Goal: Complete application form

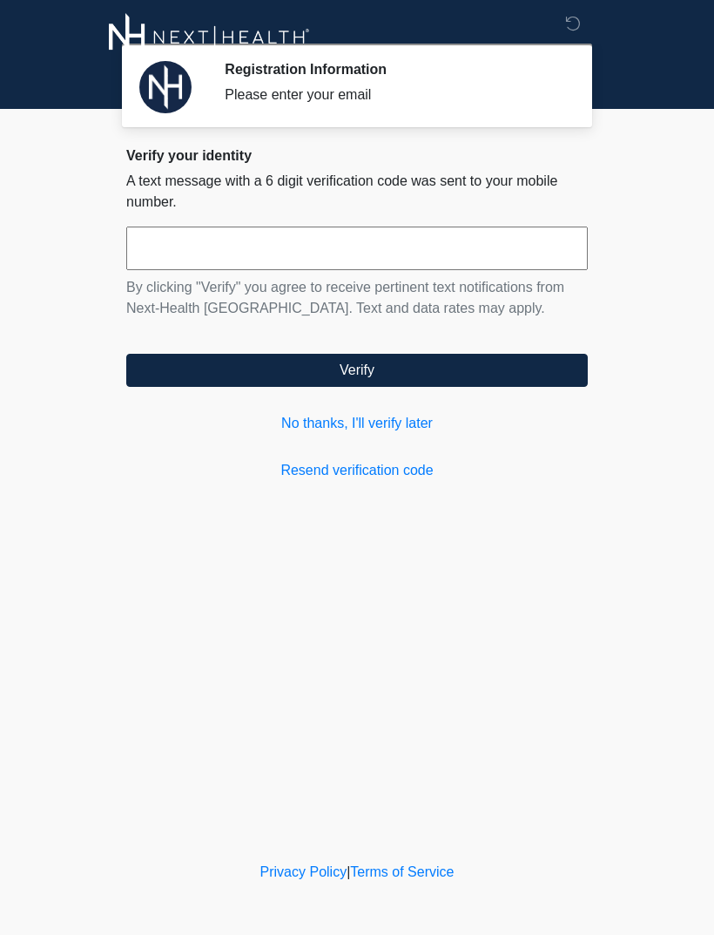
click at [155, 243] on input "text" at bounding box center [357, 248] width 462 height 44
click at [362, 453] on div "Verify your identity A text message with a 6 digit verification code was sent t…" at bounding box center [357, 314] width 462 height 334
click at [394, 464] on link "Resend verification code" at bounding box center [357, 470] width 462 height 21
click at [341, 422] on link "No thanks, I'll verify later" at bounding box center [357, 423] width 462 height 21
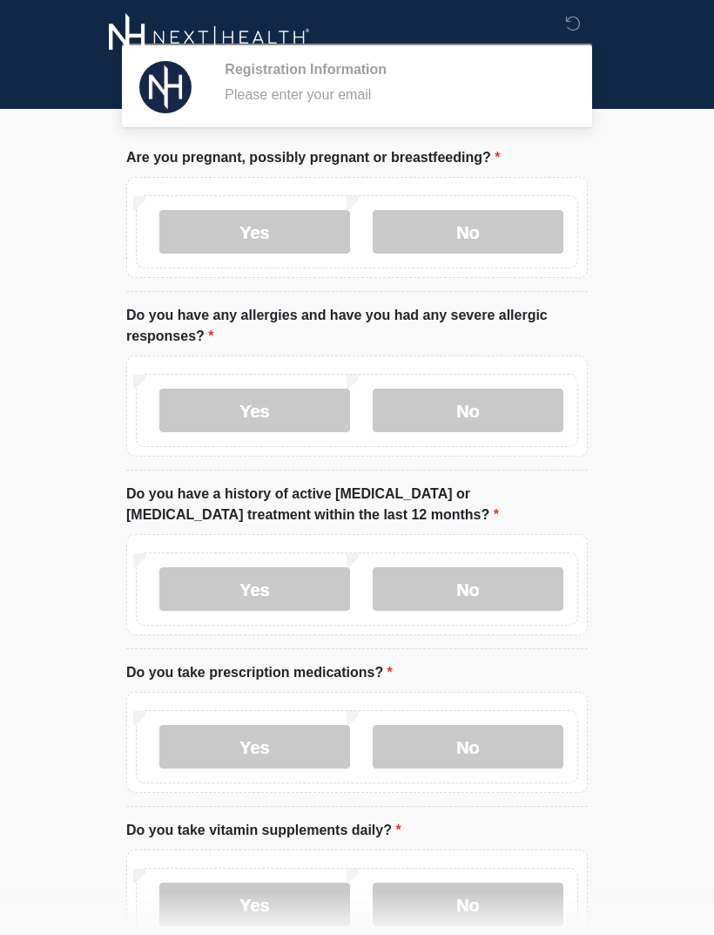
click at [364, 424] on div "Yes No" at bounding box center [357, 410] width 442 height 73
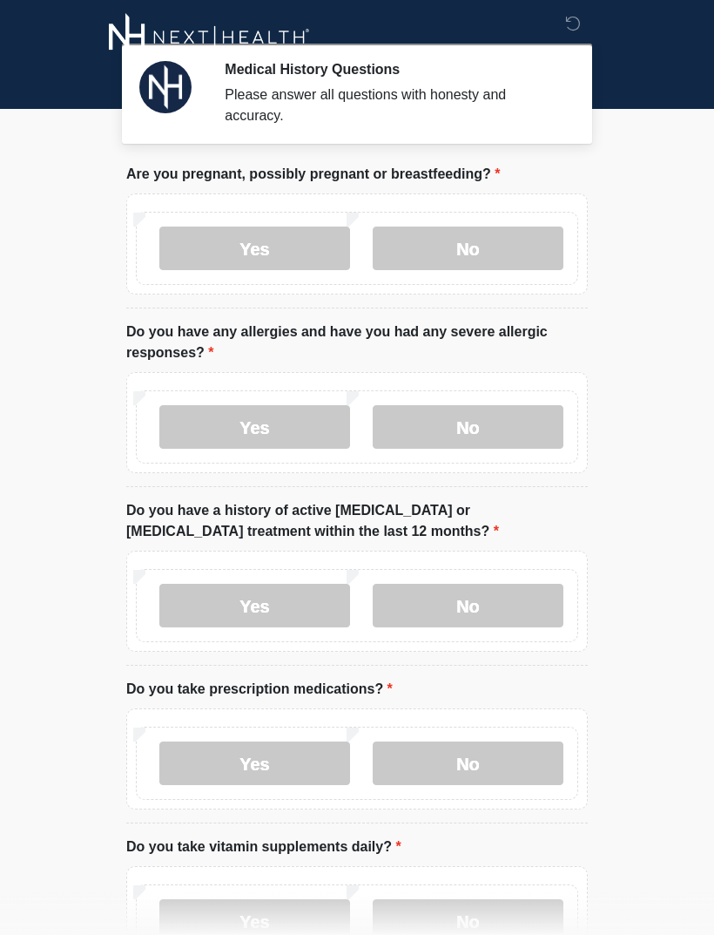
click at [535, 253] on label "No" at bounding box center [468, 248] width 191 height 44
click at [532, 411] on label "No" at bounding box center [468, 427] width 191 height 44
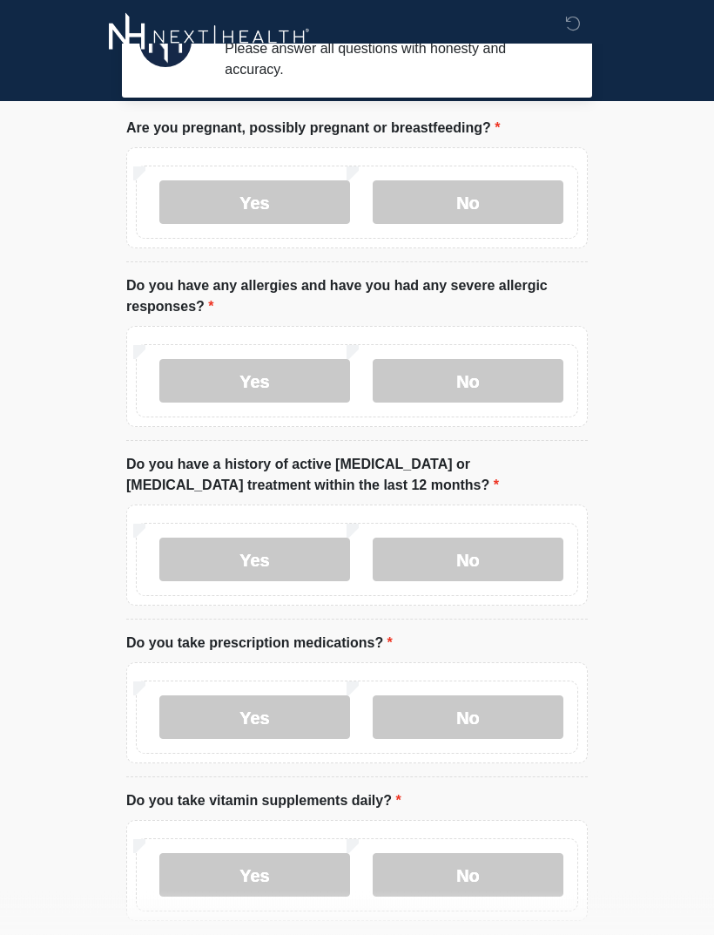
scroll to position [46, 0]
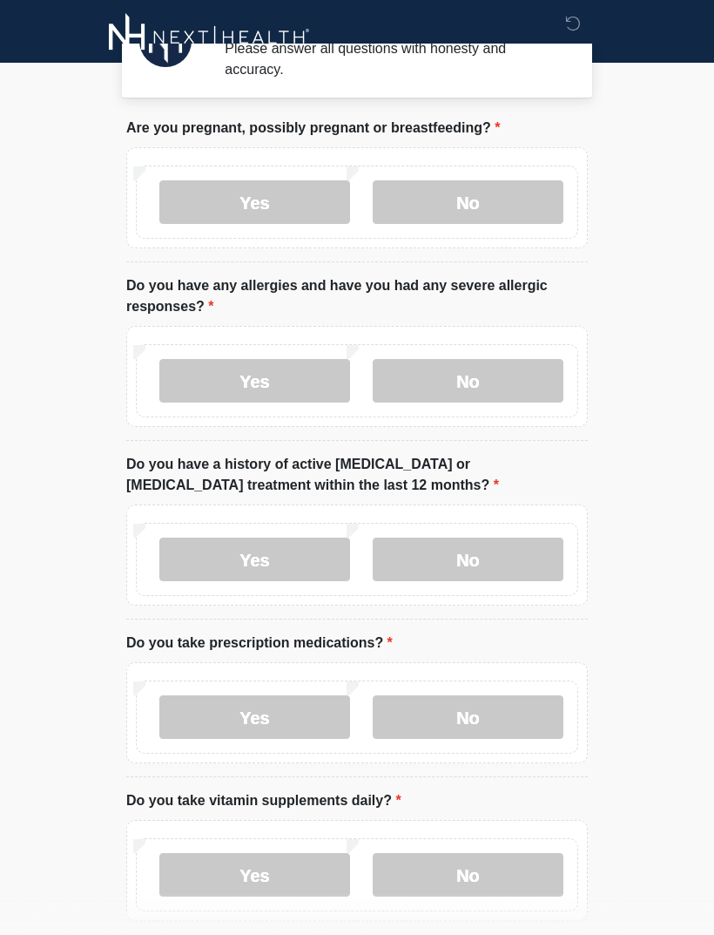
click at [530, 542] on label "No" at bounding box center [468, 559] width 191 height 44
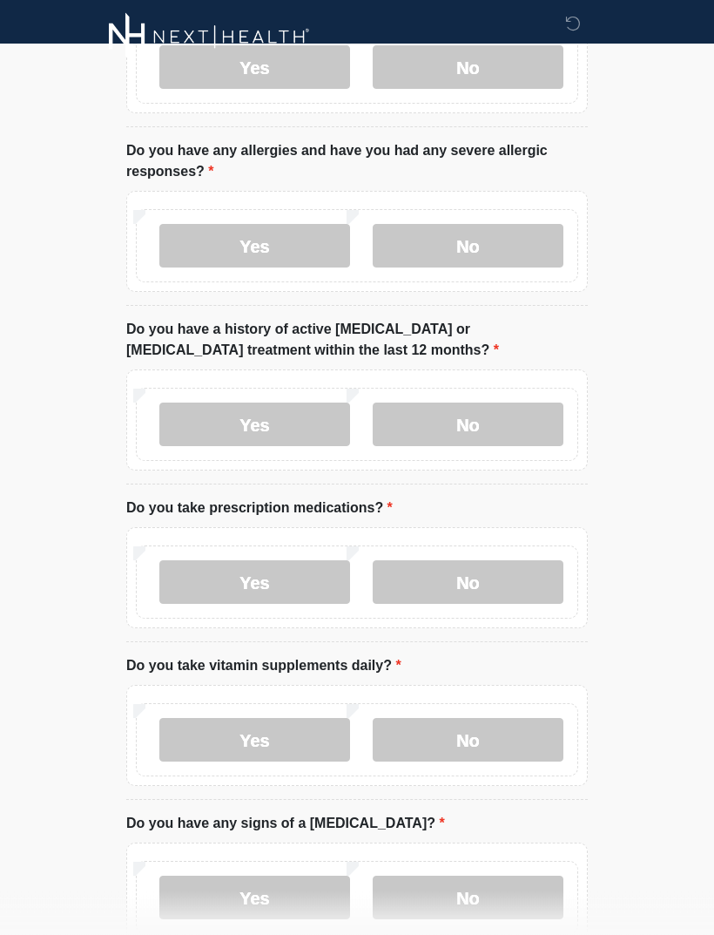
scroll to position [183, 0]
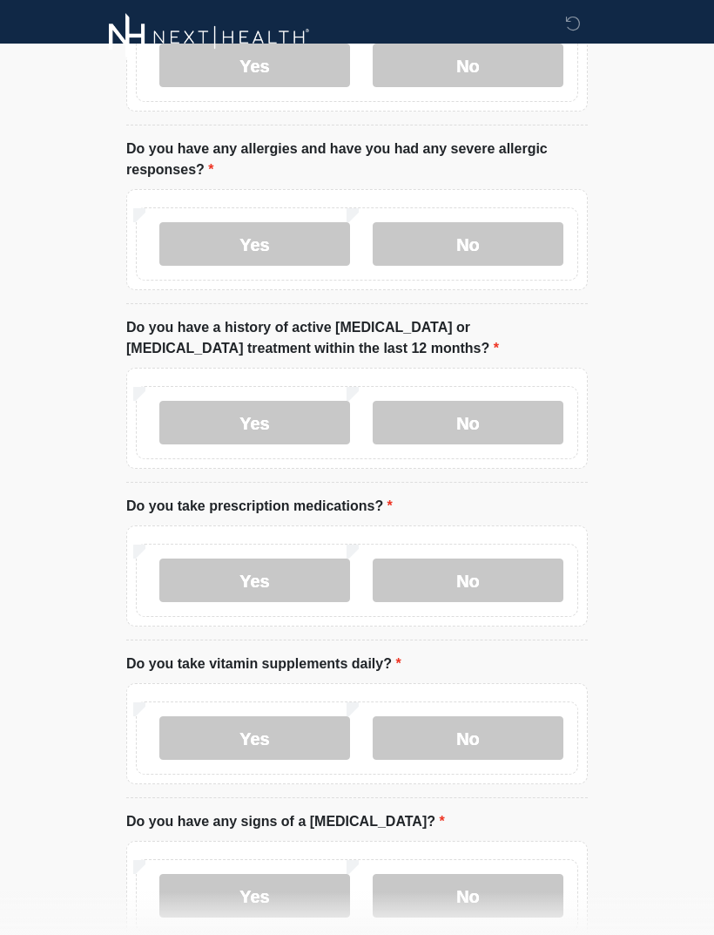
click at [334, 579] on label "Yes" at bounding box center [254, 580] width 191 height 44
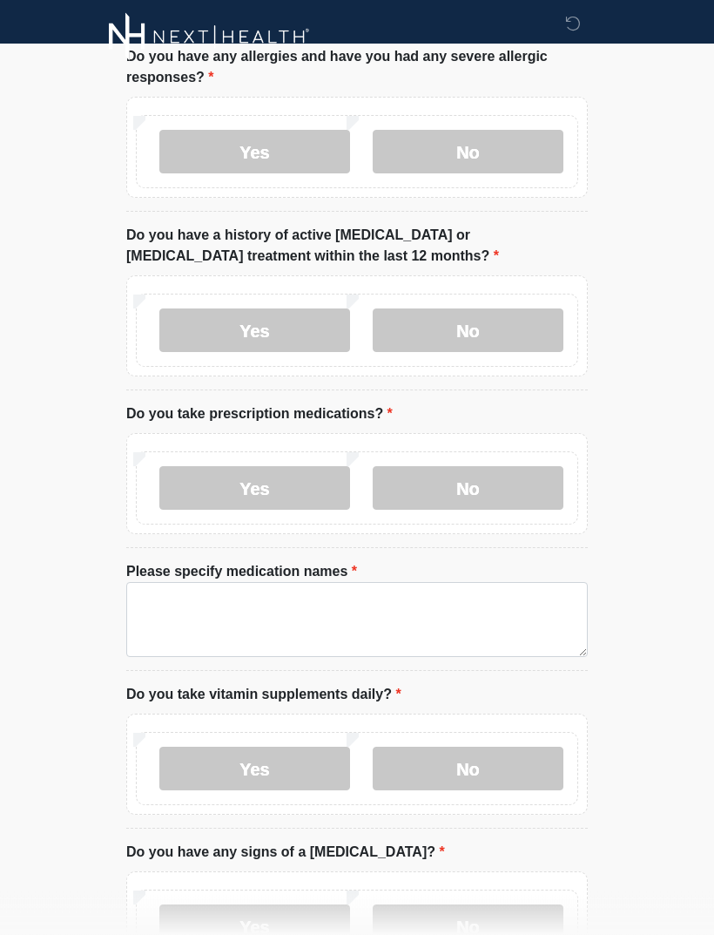
scroll to position [276, 0]
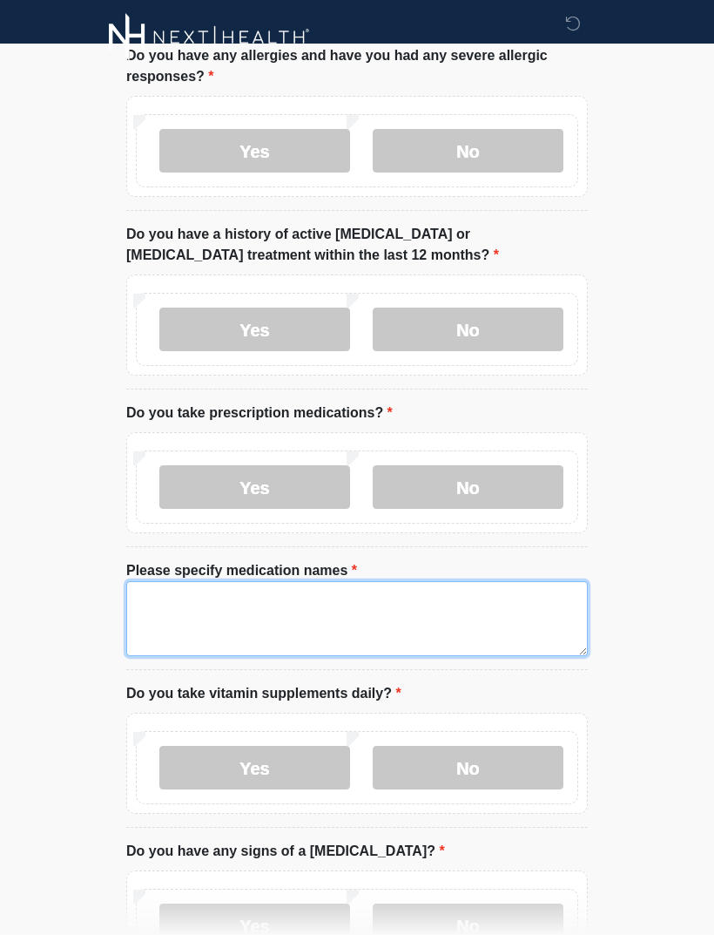
click at [498, 619] on textarea "Please specify medication names" at bounding box center [357, 618] width 462 height 75
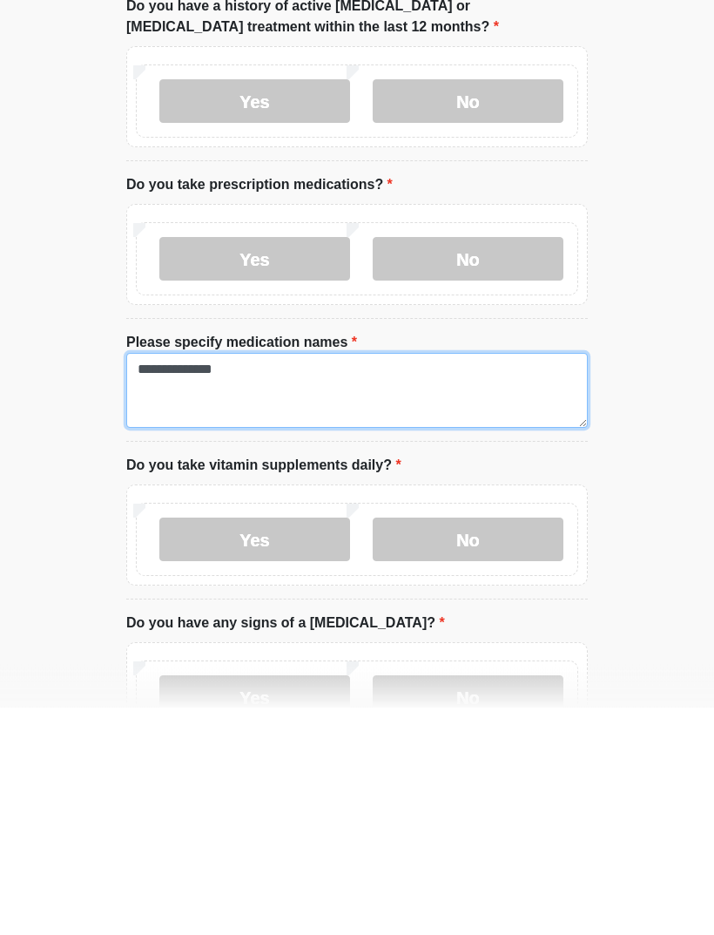
type textarea "**********"
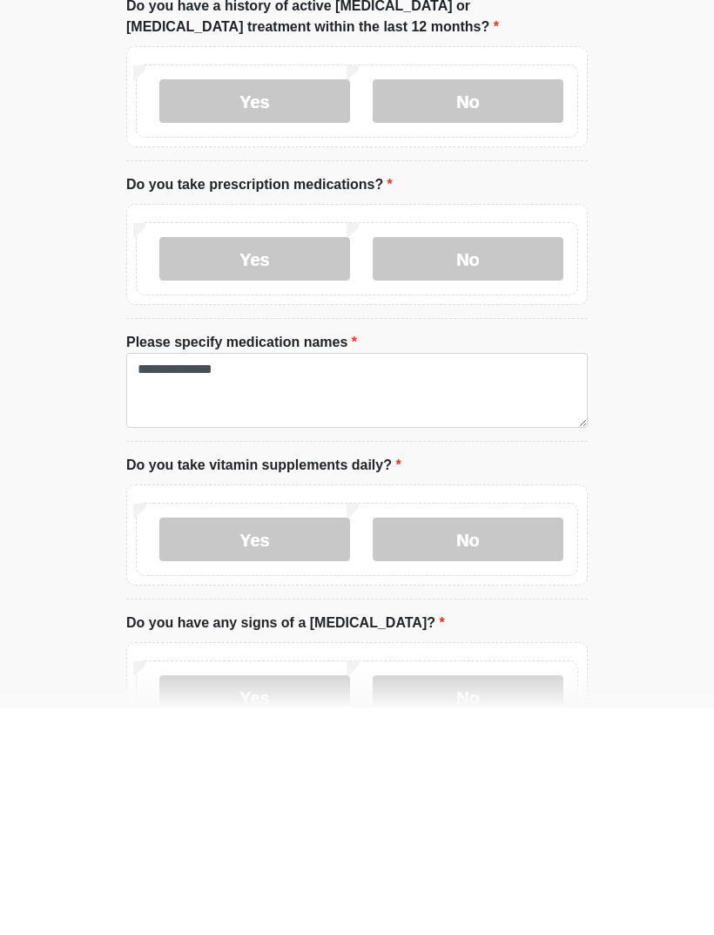
click at [537, 746] on label "No" at bounding box center [468, 768] width 191 height 44
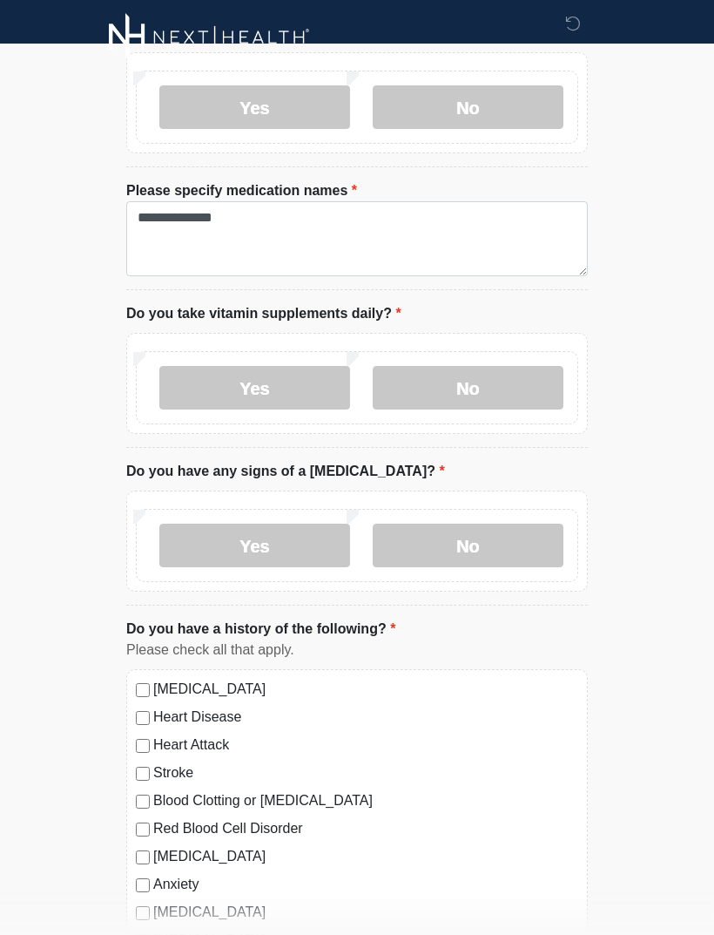
click at [535, 532] on label "No" at bounding box center [468, 545] width 191 height 44
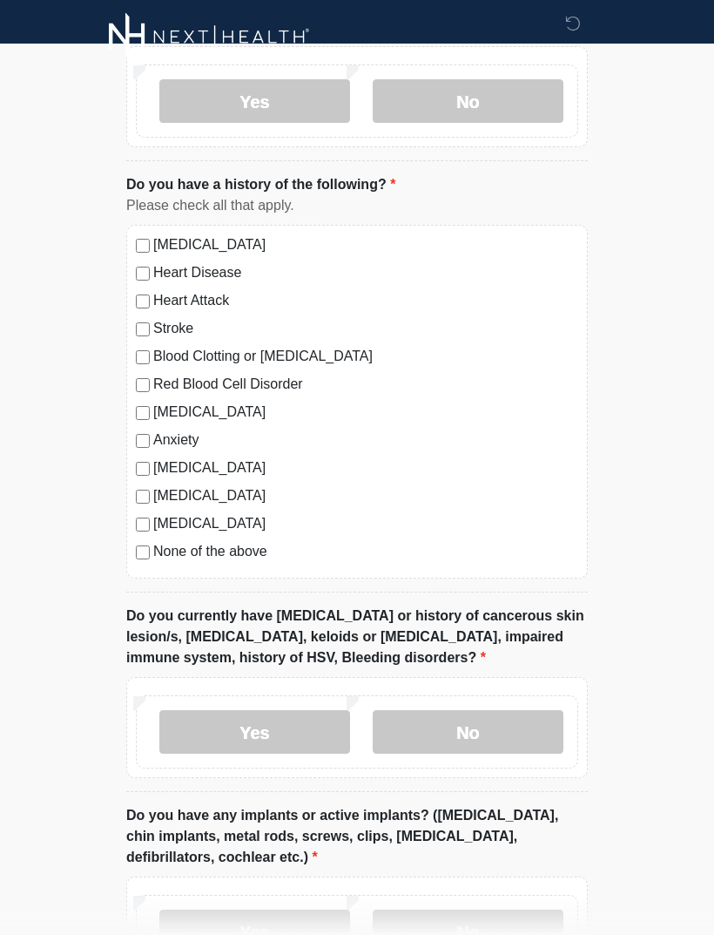
scroll to position [1177, 0]
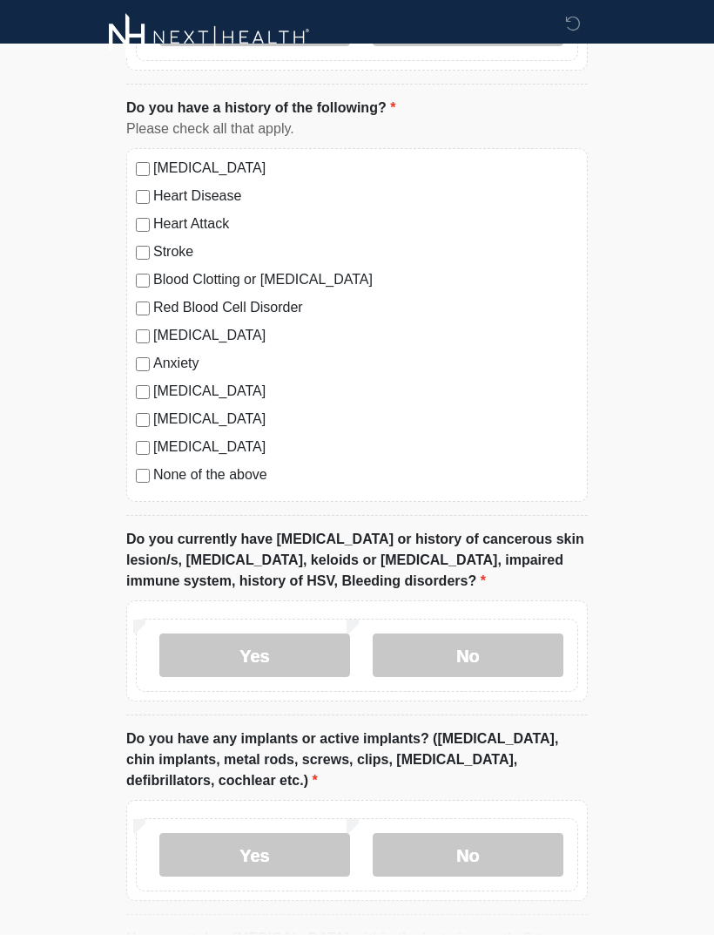
click at [521, 646] on label "No" at bounding box center [468, 655] width 191 height 44
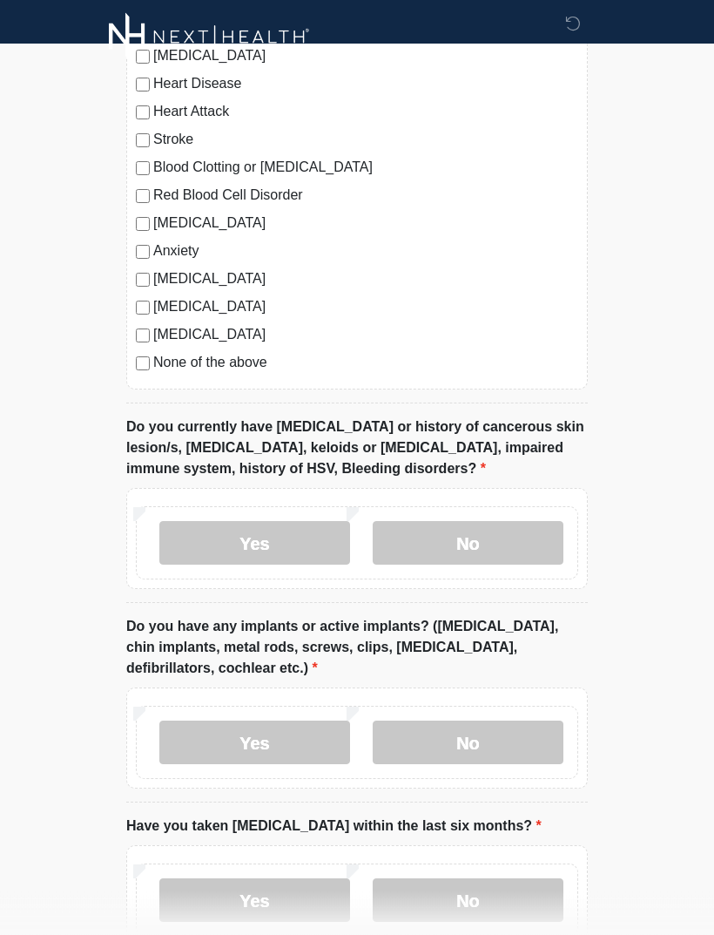
click at [521, 745] on label "No" at bounding box center [468, 743] width 191 height 44
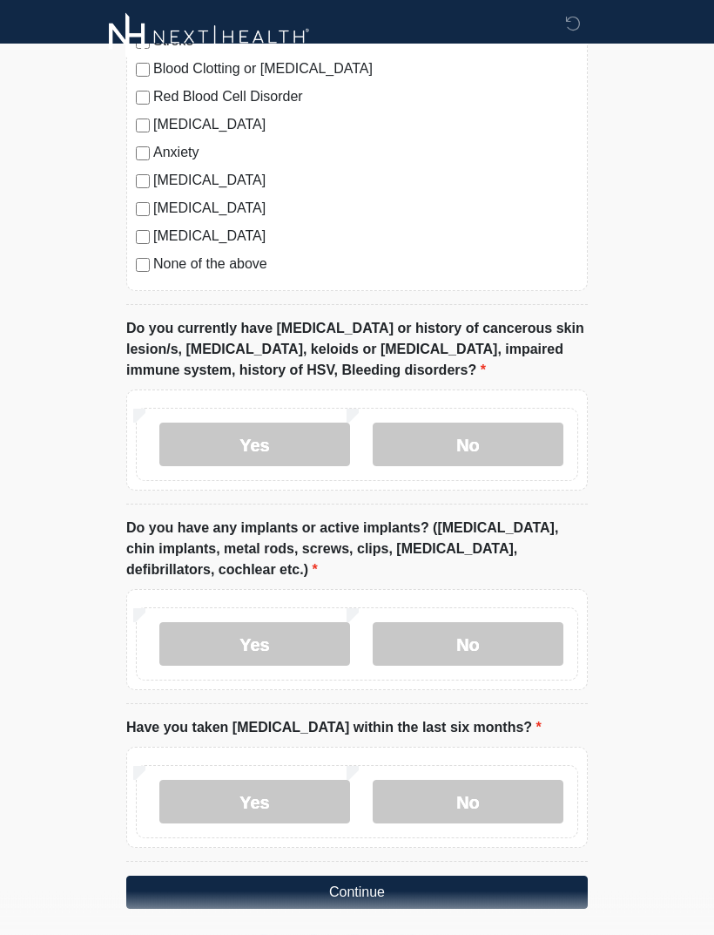
scroll to position [1395, 0]
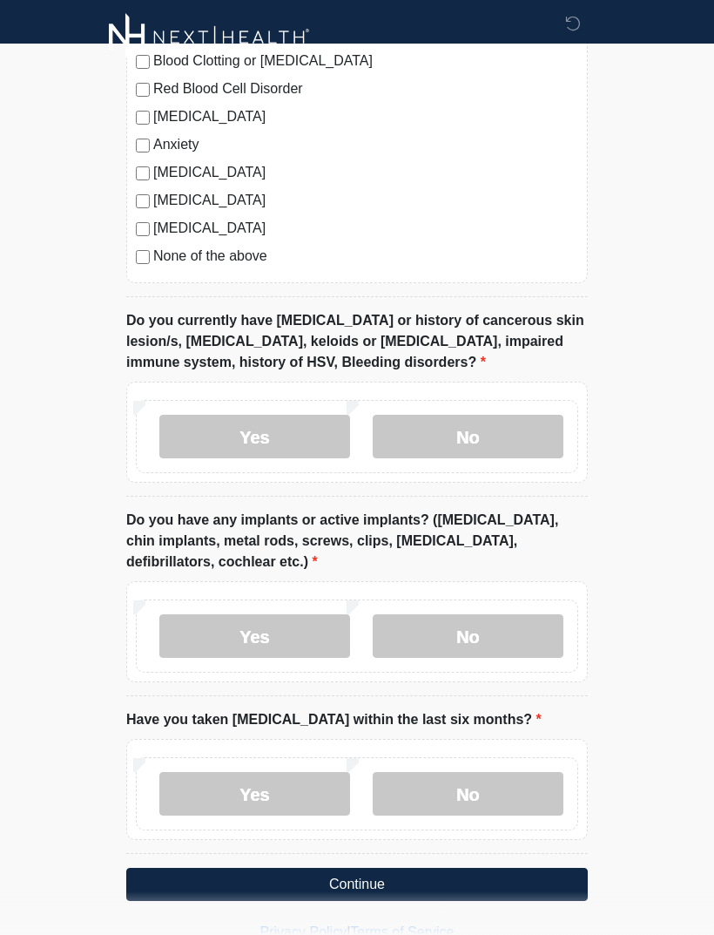
click at [519, 804] on label "No" at bounding box center [468, 794] width 191 height 44
click at [523, 878] on button "Continue" at bounding box center [357, 884] width 462 height 33
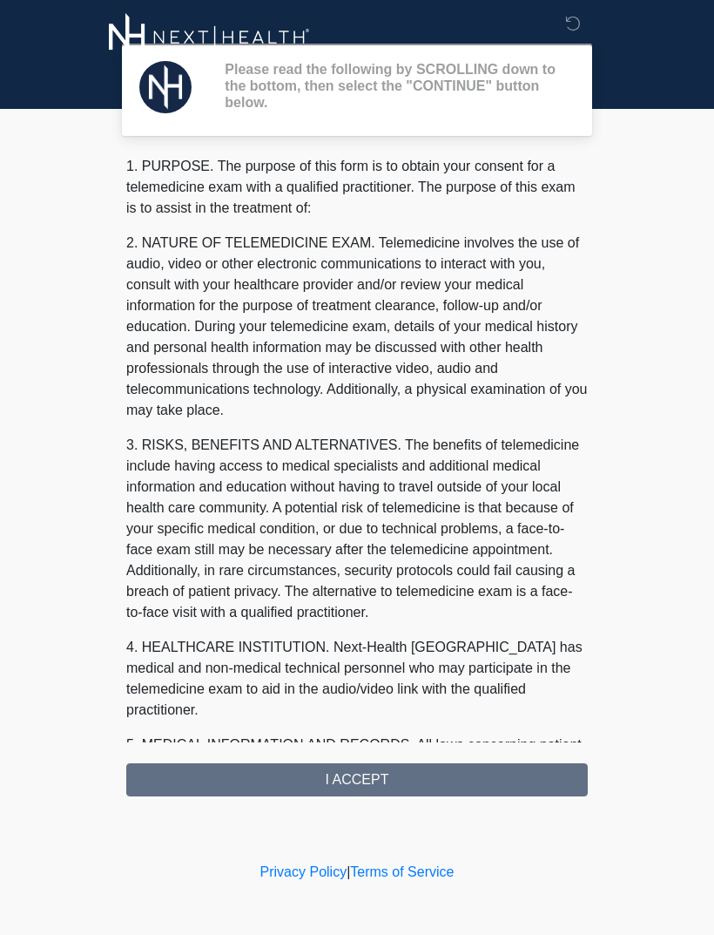
scroll to position [0, 0]
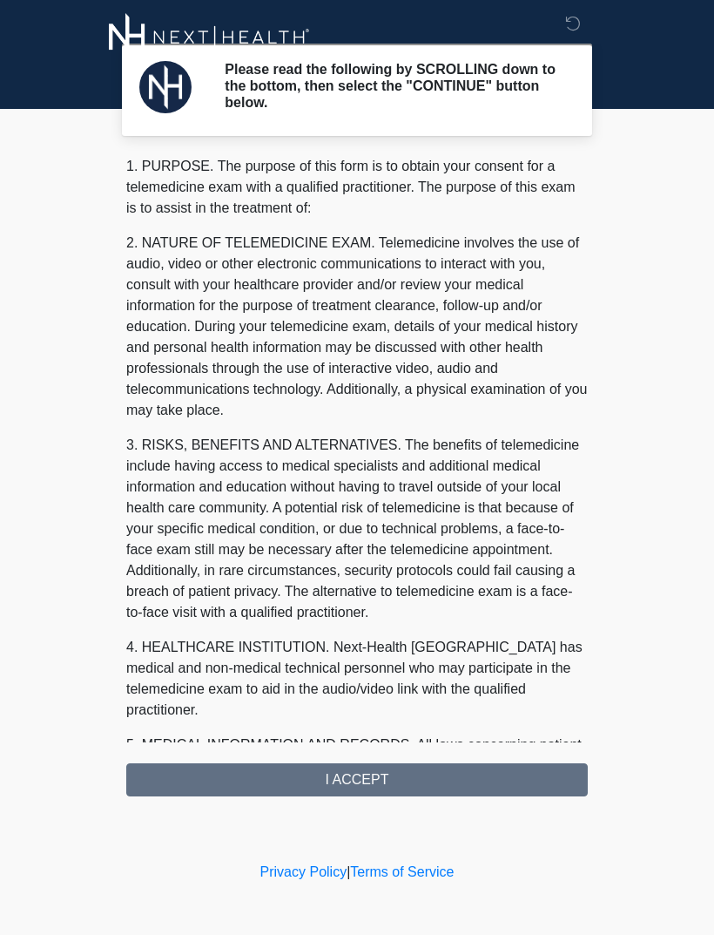
click at [532, 773] on div "1. PURPOSE. The purpose of this form is to obtain your consent for a telemedici…" at bounding box center [357, 476] width 462 height 640
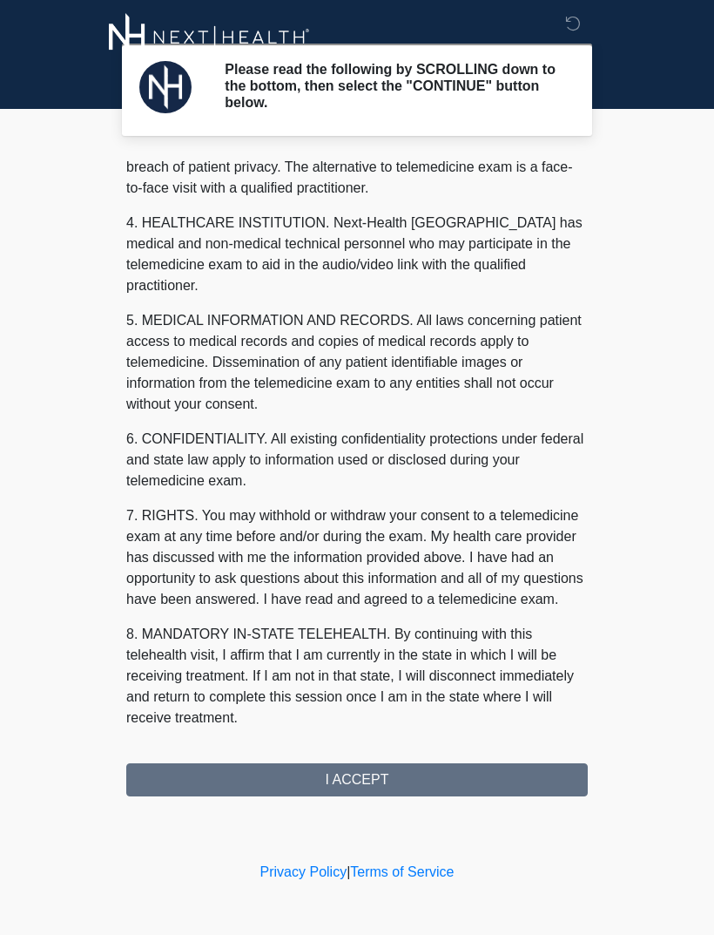
click at [485, 783] on div "1. PURPOSE. The purpose of this form is to obtain your consent for a telemedici…" at bounding box center [357, 476] width 462 height 640
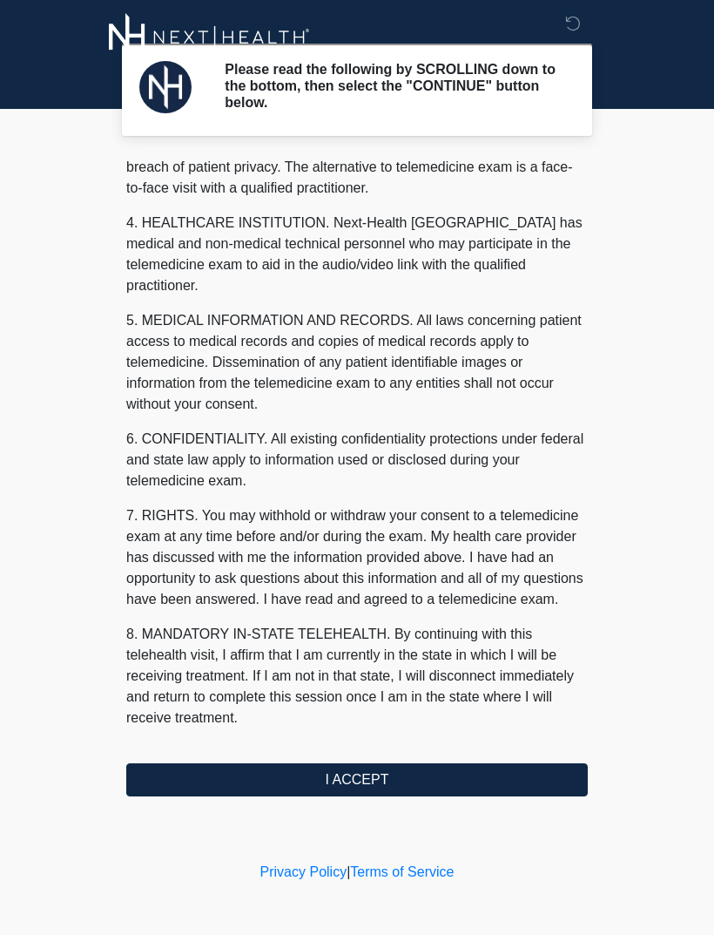
click at [480, 772] on button "I ACCEPT" at bounding box center [357, 779] width 462 height 33
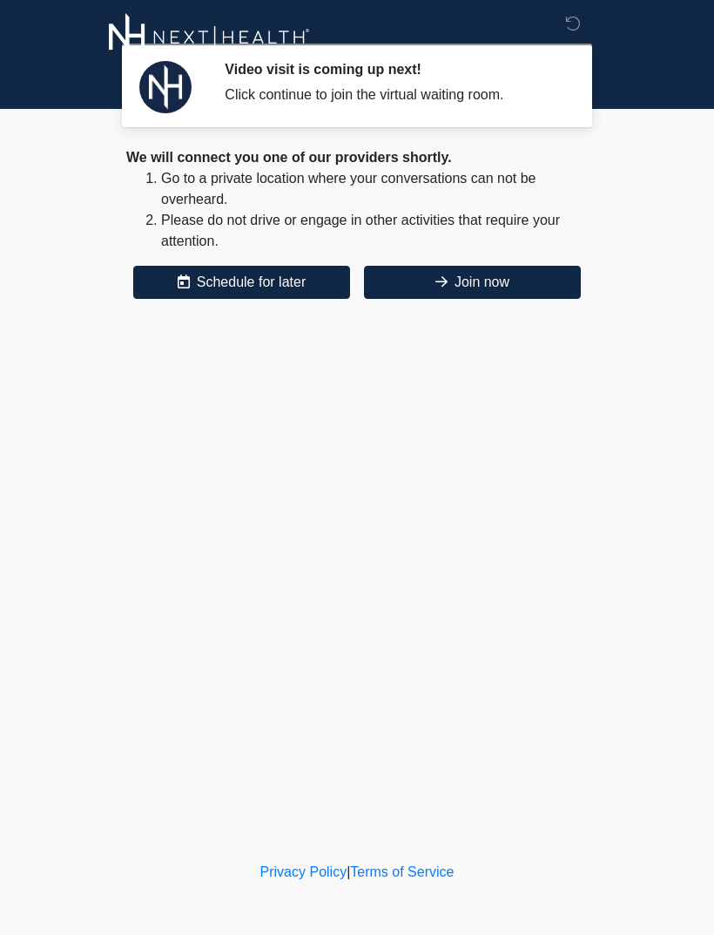
click at [476, 279] on button "Join now" at bounding box center [472, 282] width 217 height 33
